Goal: Find specific page/section: Find specific page/section

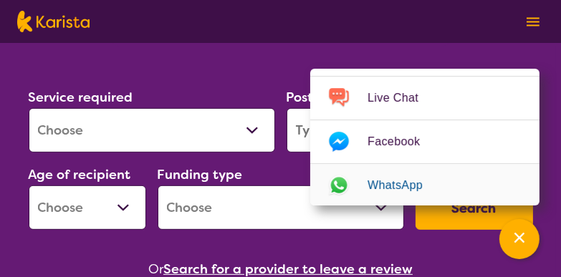
scroll to position [325, 0]
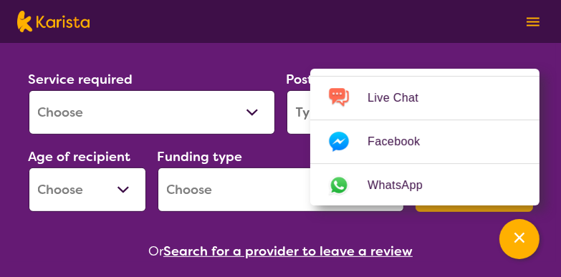
click at [245, 116] on select "Allied Health Assistant Assessment ([MEDICAL_DATA] or [MEDICAL_DATA]) Behaviour…" at bounding box center [152, 112] width 247 height 44
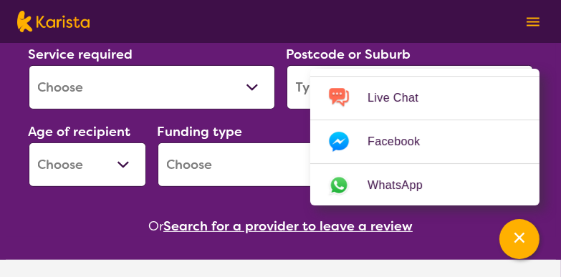
scroll to position [347, 0]
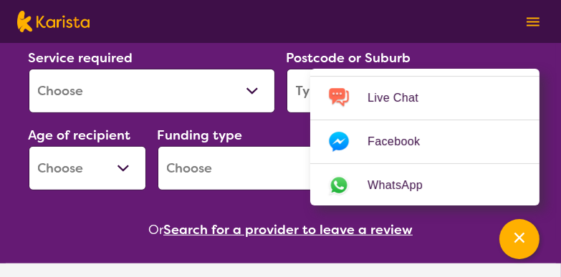
click at [256, 102] on select "Allied Health Assistant Assessment ([MEDICAL_DATA] or [MEDICAL_DATA]) Behaviour…" at bounding box center [152, 91] width 247 height 44
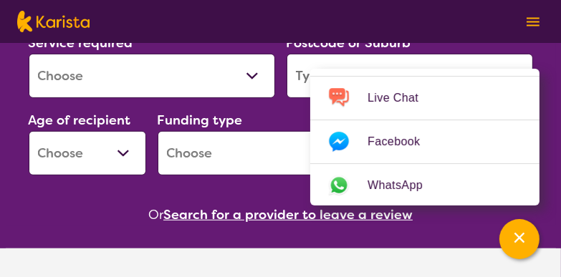
scroll to position [369, 0]
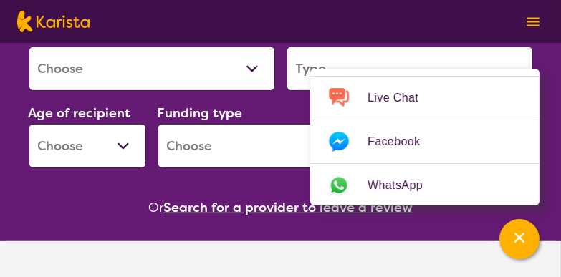
click at [254, 73] on select "Allied Health Assistant Assessment ([MEDICAL_DATA] or [MEDICAL_DATA]) Behaviour…" at bounding box center [152, 69] width 247 height 44
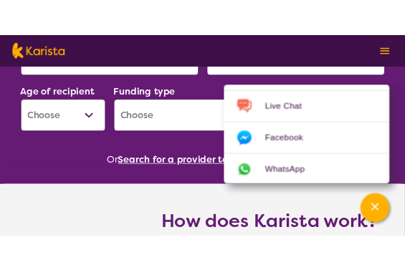
scroll to position [391, 0]
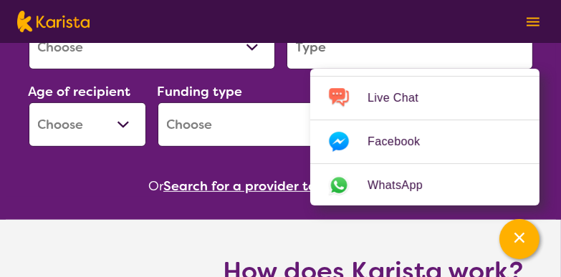
click at [258, 64] on select "Allied Health Assistant Assessment ([MEDICAL_DATA] or [MEDICAL_DATA]) Behaviour…" at bounding box center [152, 47] width 247 height 44
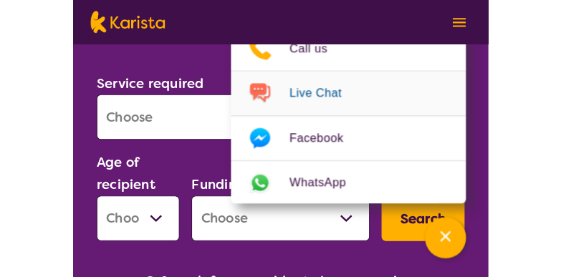
scroll to position [412, 0]
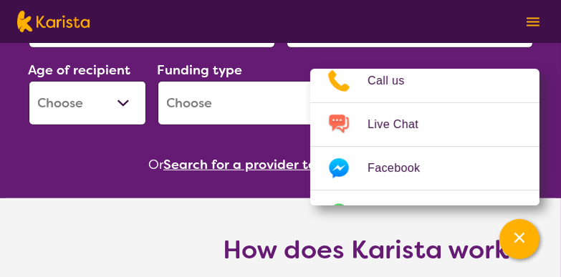
click at [123, 97] on select "Early Childhood - 0 to 9 Child - 10 to 11 Adolescent - 12 to 17 Adult - 18 to 6…" at bounding box center [88, 103] width 118 height 44
select select "AD"
click at [29, 81] on select "Early Childhood - 0 to 9 Child - 10 to 11 Adolescent - 12 to 17 Adult - 18 to 6…" at bounding box center [88, 103] width 118 height 44
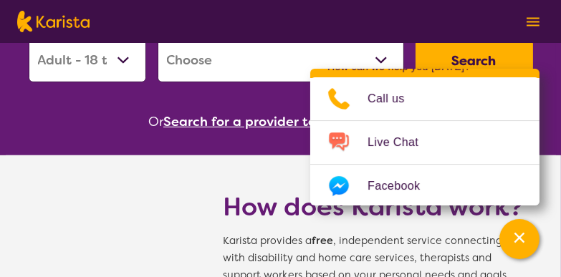
scroll to position [456, 0]
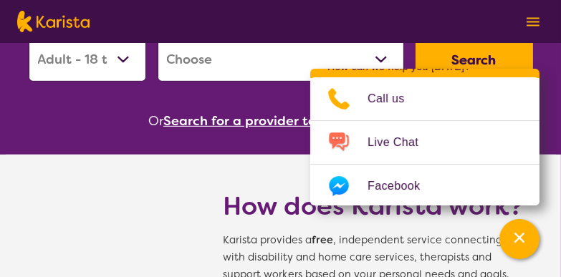
click at [382, 56] on select "Home Care Package (HCP) National Disability Insurance Scheme (NDIS) I don't know" at bounding box center [281, 59] width 247 height 44
select select "NDIS"
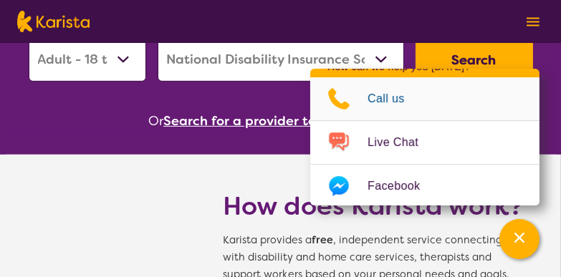
click at [158, 37] on select "Home Care Package (HCP) National Disability Insurance Scheme (NDIS) I don't know" at bounding box center [281, 59] width 247 height 44
click at [469, 44] on button "Search" at bounding box center [475, 60] width 118 height 43
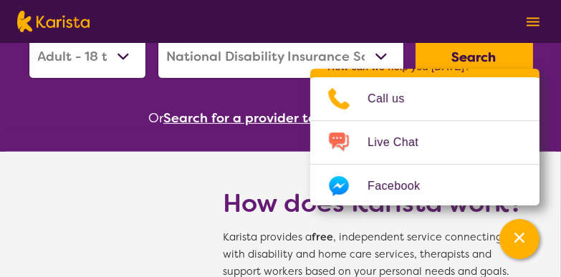
click at [494, 47] on button "Search" at bounding box center [475, 57] width 118 height 43
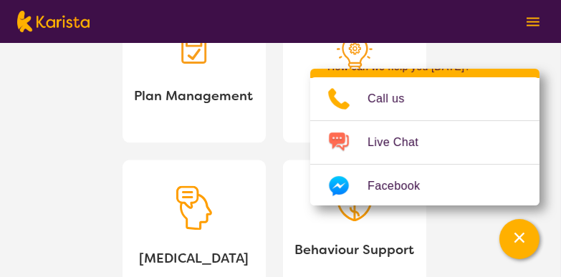
scroll to position [1741, 0]
